Goal: Task Accomplishment & Management: Manage account settings

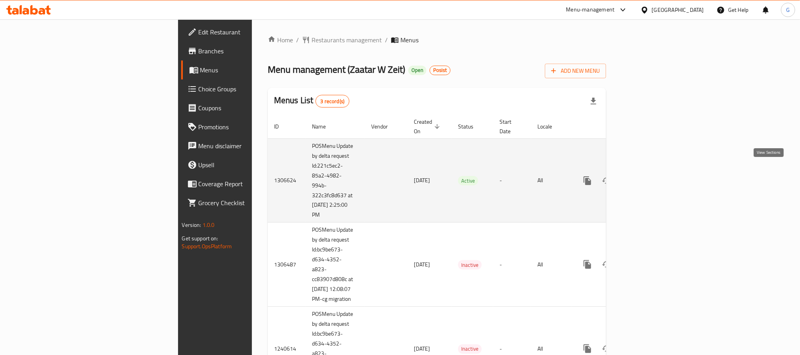
click at [649, 176] on icon "enhanced table" at bounding box center [644, 180] width 9 height 9
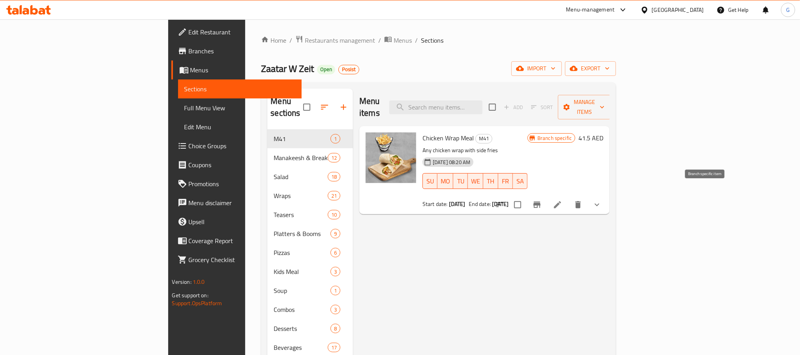
click at [547, 199] on button "Branch-specific-item" at bounding box center [537, 204] width 19 height 19
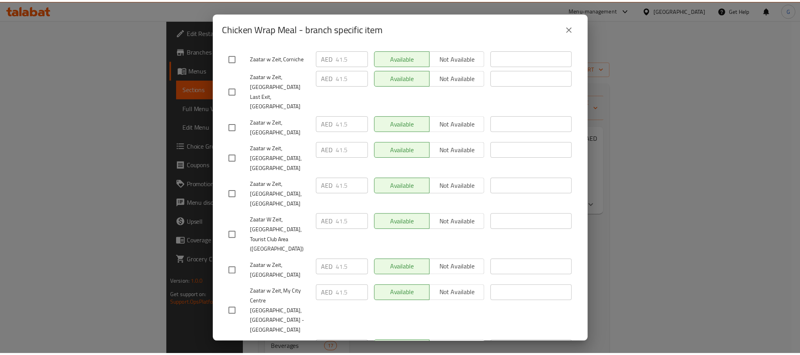
scroll to position [1103, 0]
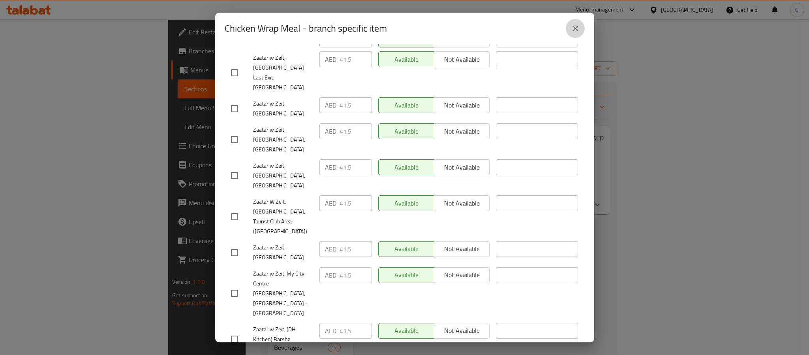
click at [568, 28] on button "close" at bounding box center [575, 28] width 19 height 19
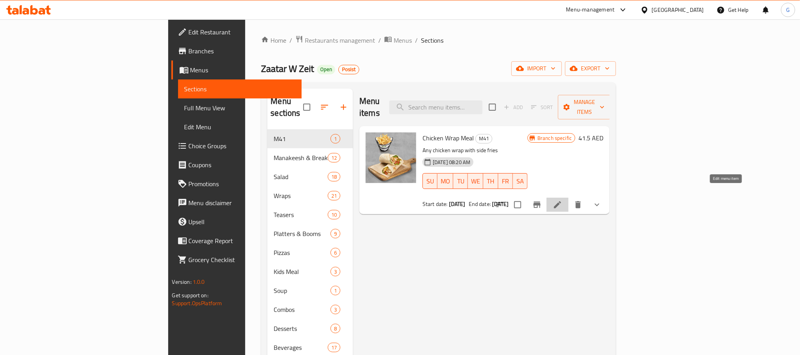
click at [562, 200] on icon at bounding box center [557, 204] width 9 height 9
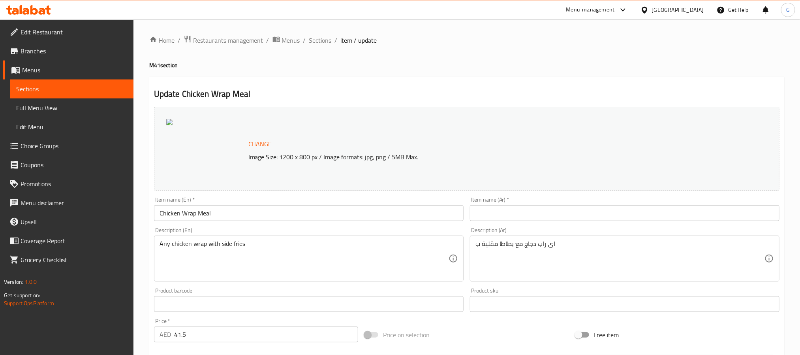
click at [39, 48] on span "Branches" at bounding box center [74, 50] width 107 height 9
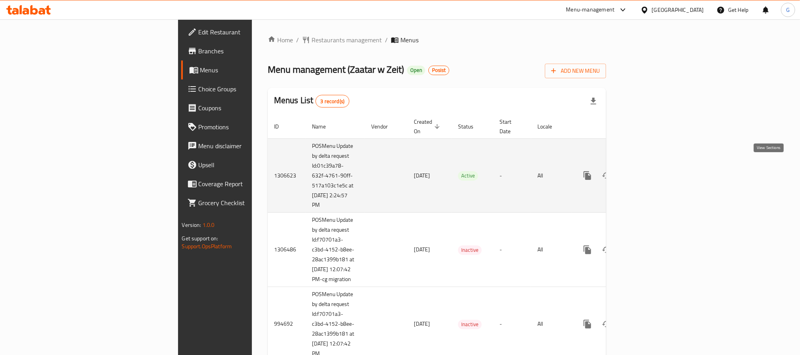
click at [649, 171] on icon "enhanced table" at bounding box center [644, 175] width 9 height 9
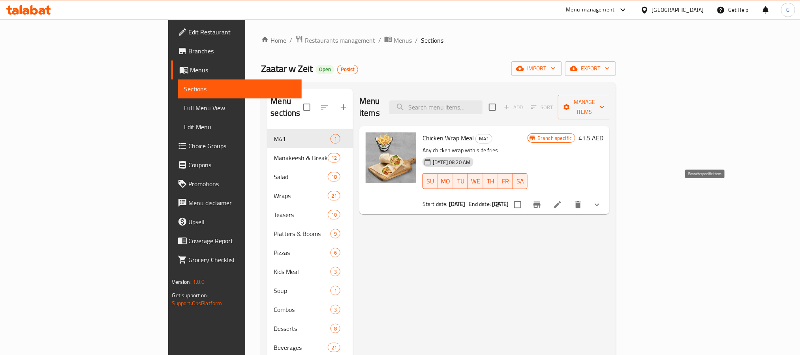
click at [542, 200] on icon "Branch-specific-item" at bounding box center [536, 204] width 9 height 9
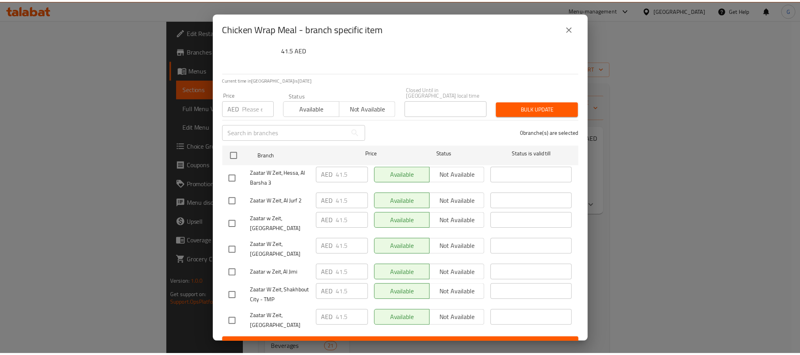
scroll to position [41, 0]
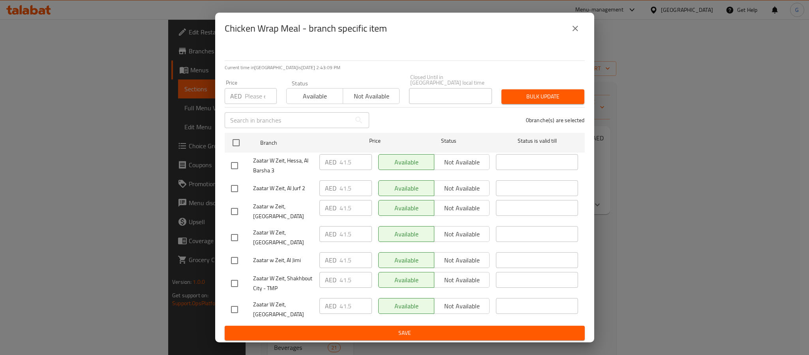
click at [573, 28] on icon "close" at bounding box center [575, 28] width 9 height 9
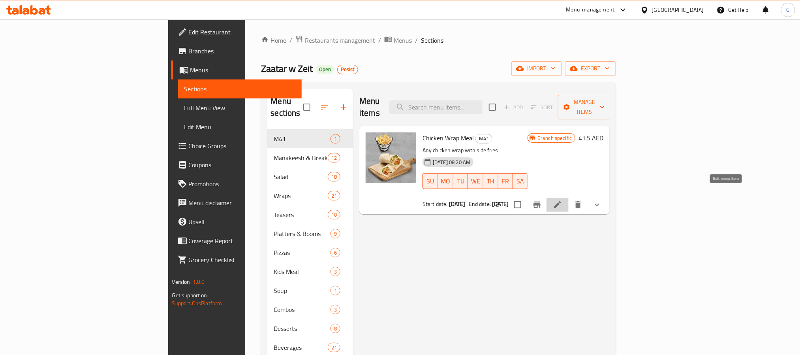
click at [562, 200] on icon at bounding box center [557, 204] width 9 height 9
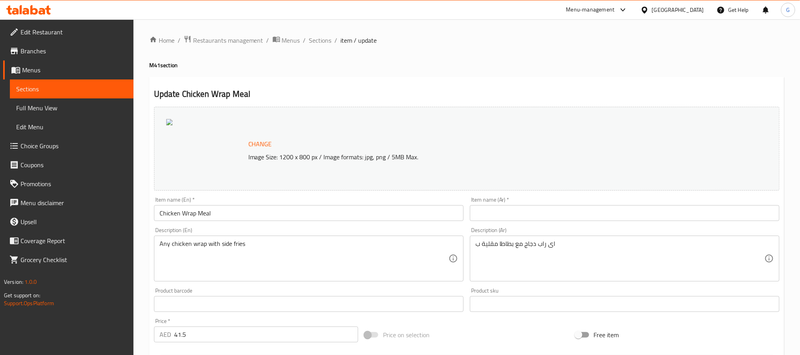
scroll to position [223, 0]
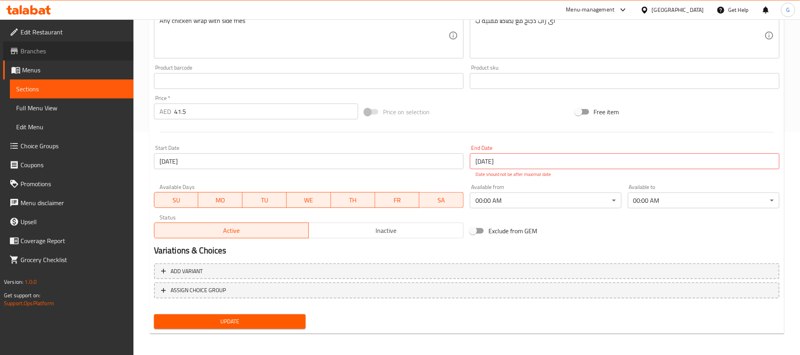
click at [41, 47] on span "Branches" at bounding box center [74, 50] width 107 height 9
